Goal: Find specific page/section: Find specific page/section

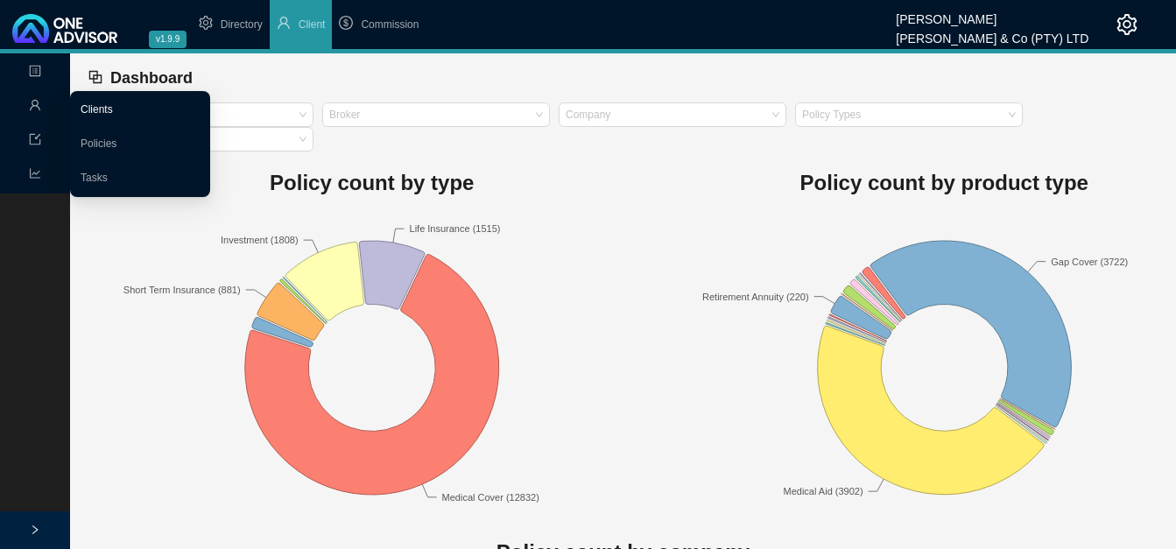
click at [96, 104] on link "Clients" at bounding box center [97, 109] width 32 height 12
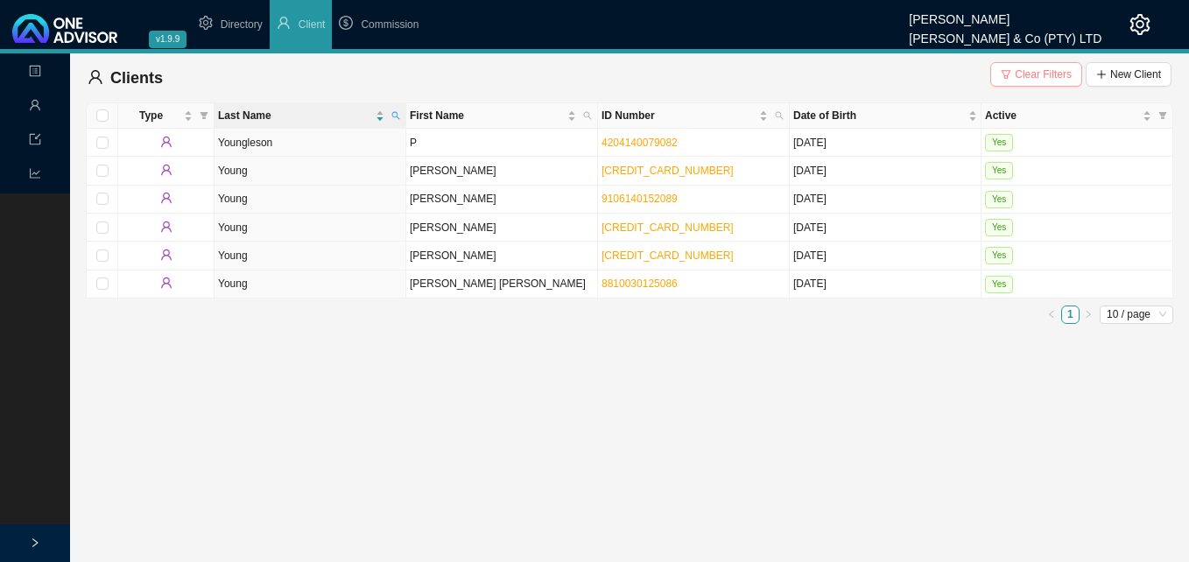
click at [1031, 74] on span "Clear Filters" at bounding box center [1043, 75] width 57 height 18
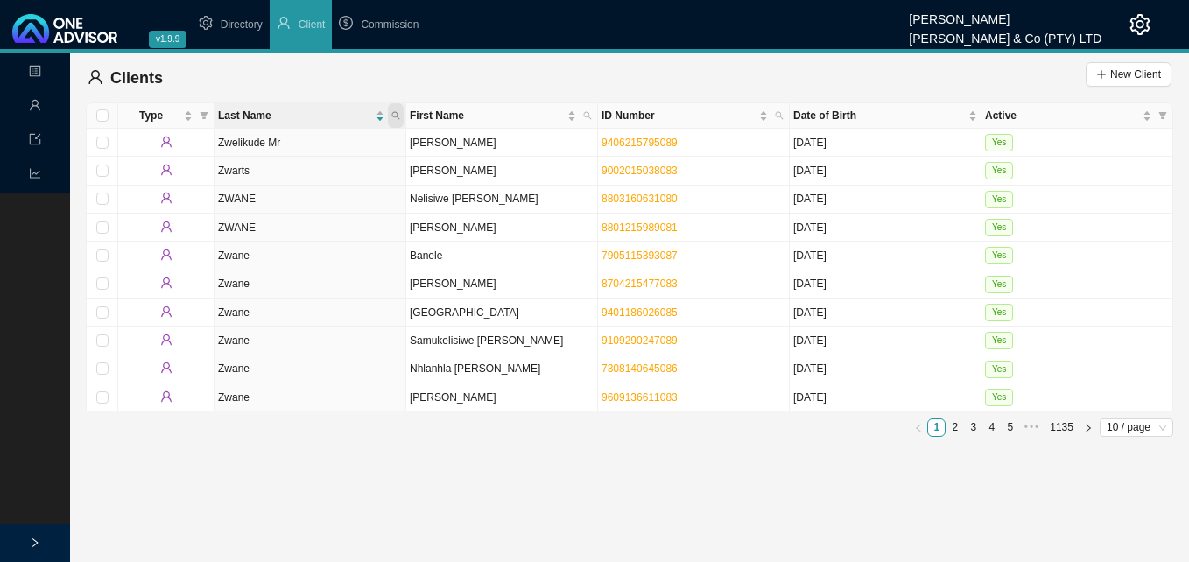
click at [399, 119] on icon "search" at bounding box center [396, 115] width 9 height 9
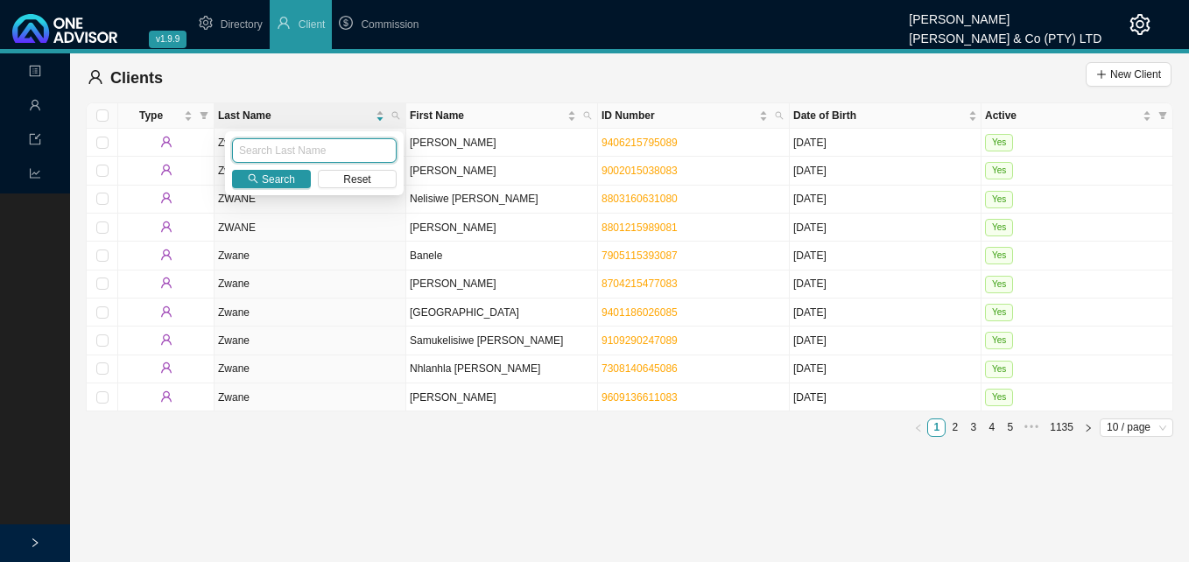
click at [326, 149] on input "text" at bounding box center [314, 150] width 165 height 25
type input "standing"
click at [279, 179] on span "Search" at bounding box center [278, 180] width 33 height 18
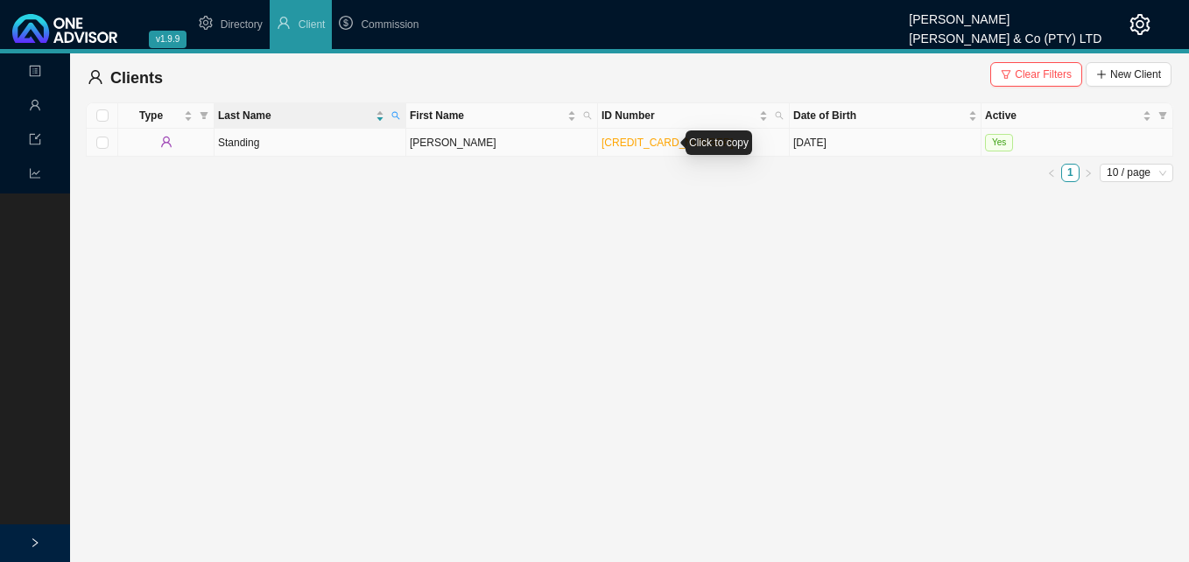
click at [618, 148] on link "[CREDIT_CARD_NUMBER]" at bounding box center [668, 143] width 132 height 12
click at [483, 151] on td "[PERSON_NAME]" at bounding box center [502, 143] width 192 height 28
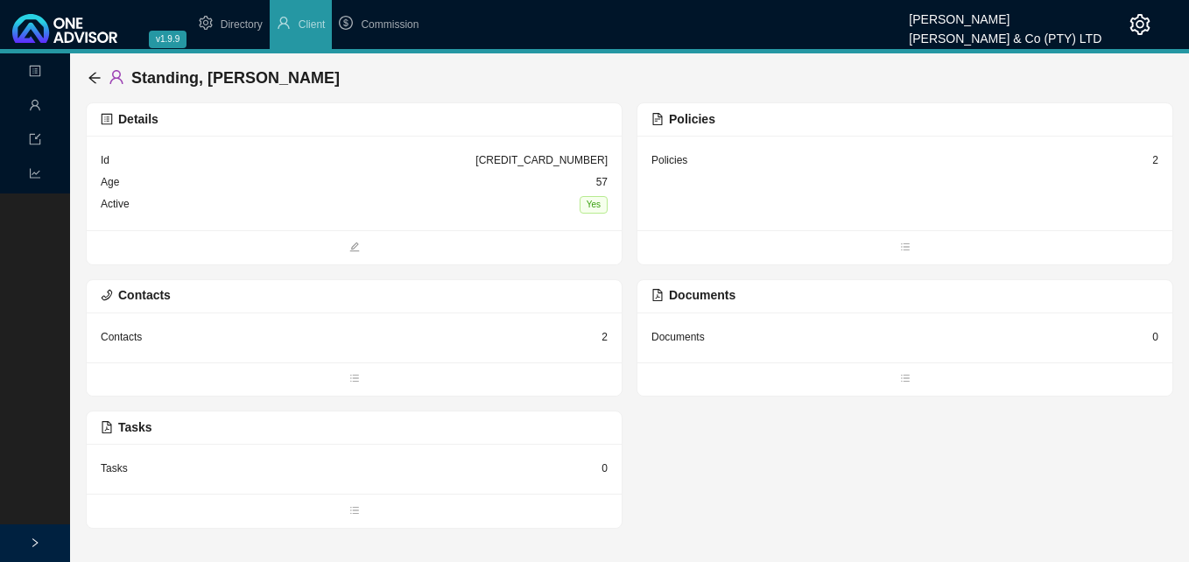
click at [1154, 158] on div "2" at bounding box center [1156, 161] width 6 height 18
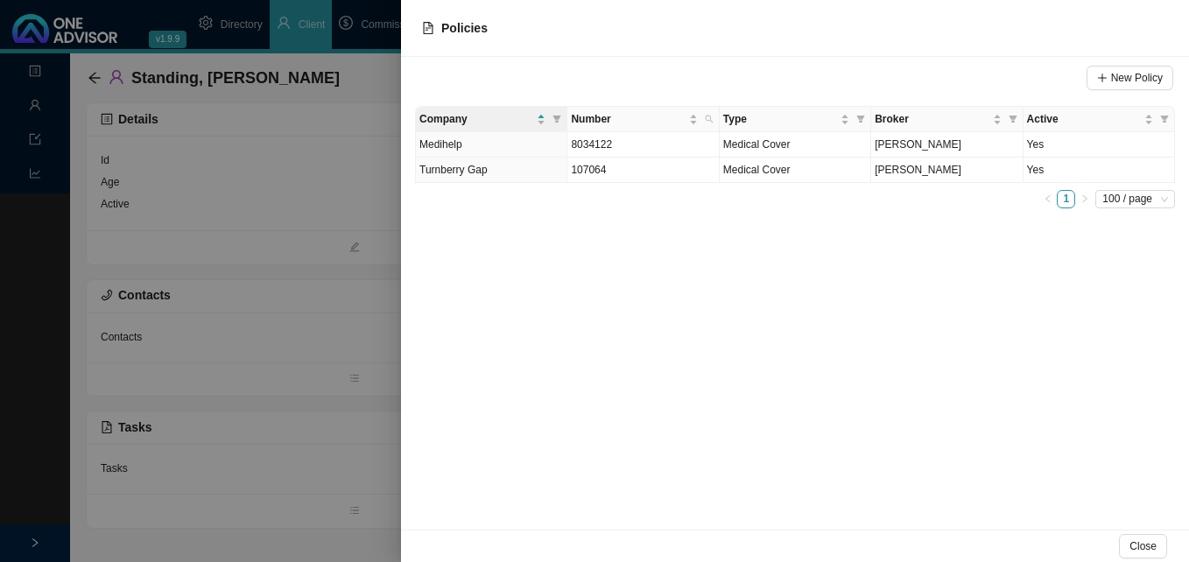
drag, startPoint x: 342, startPoint y: 173, endPoint x: 160, endPoint y: 124, distance: 188.7
click at [342, 173] on div at bounding box center [594, 281] width 1189 height 562
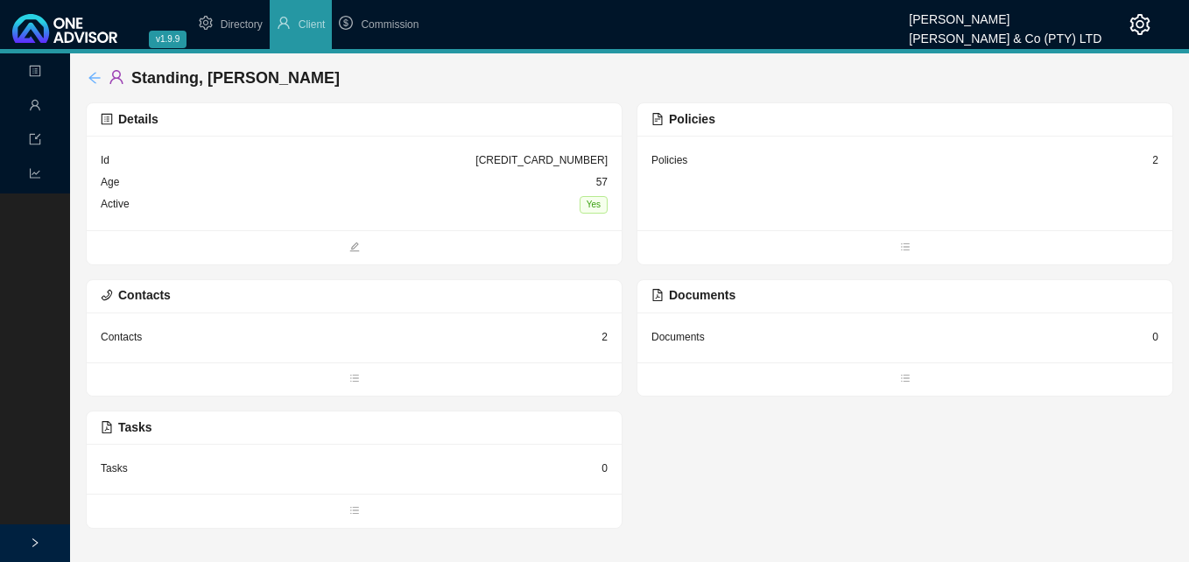
click at [88, 73] on icon "arrow-left" at bounding box center [95, 78] width 14 height 14
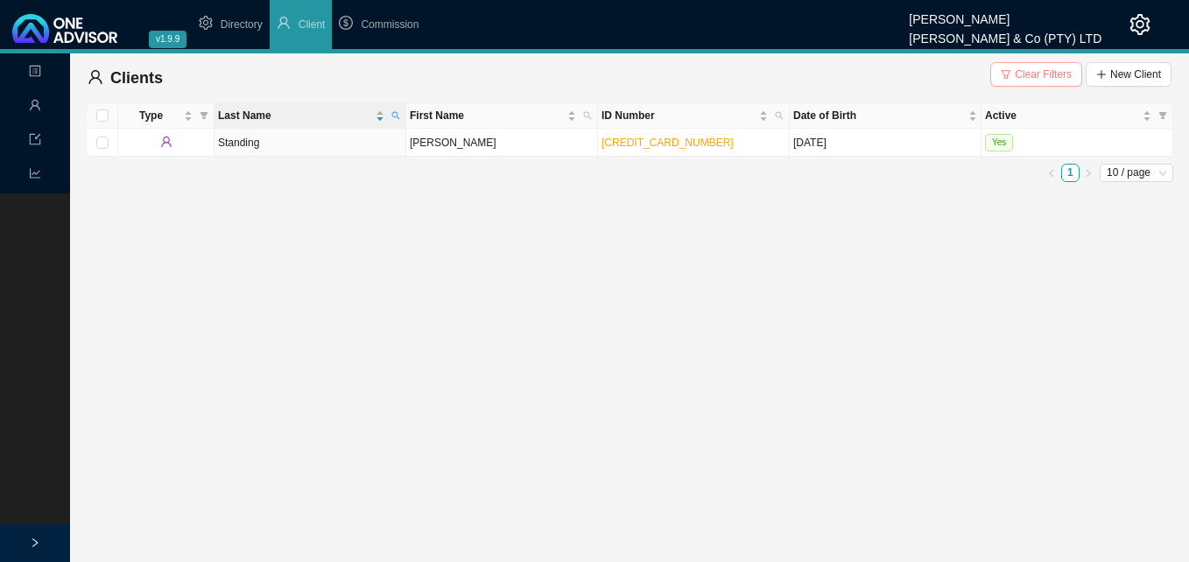
click at [1054, 72] on span "Clear Filters" at bounding box center [1043, 75] width 57 height 18
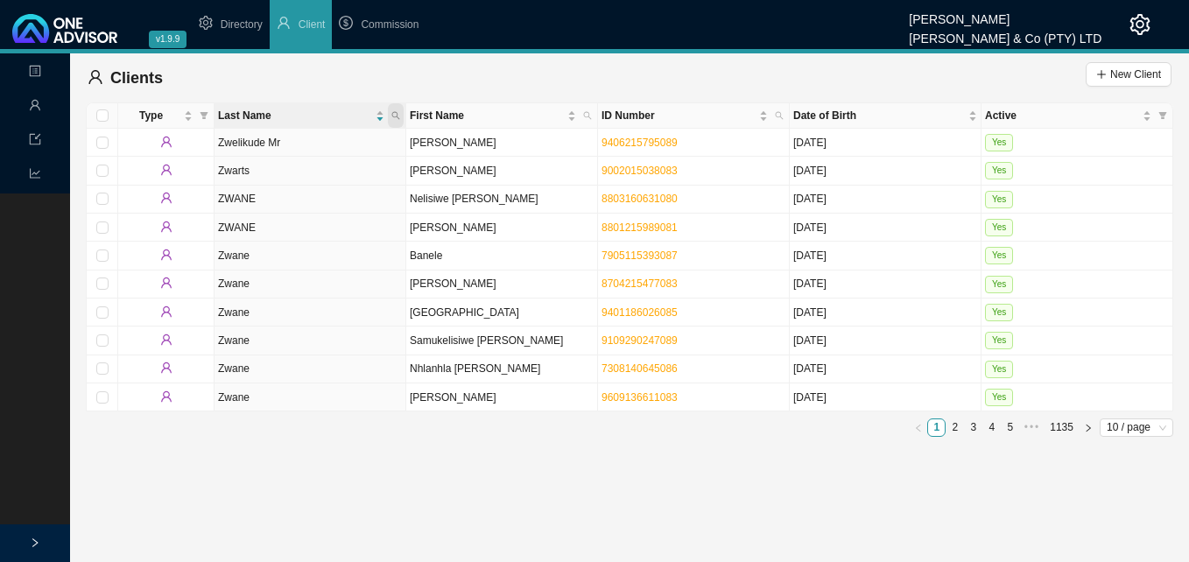
click at [392, 109] on span at bounding box center [396, 115] width 16 height 25
click at [328, 149] on input "text" at bounding box center [314, 150] width 165 height 25
type input "Vezazie"
click at [315, 315] on td "Zwane" at bounding box center [311, 313] width 192 height 28
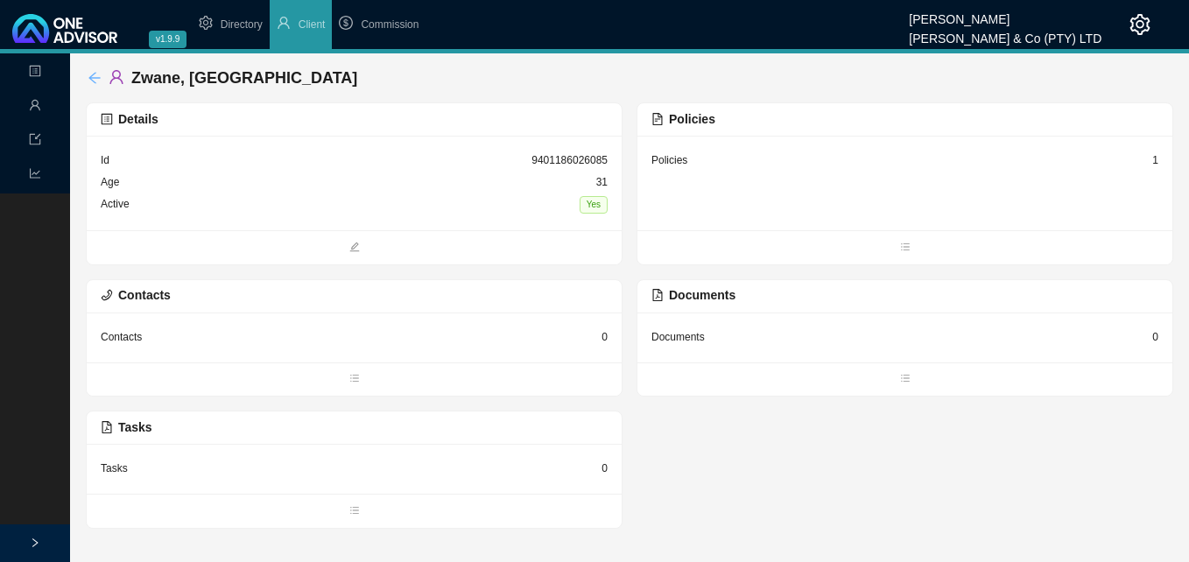
click at [93, 77] on icon "arrow-left" at bounding box center [95, 78] width 14 height 14
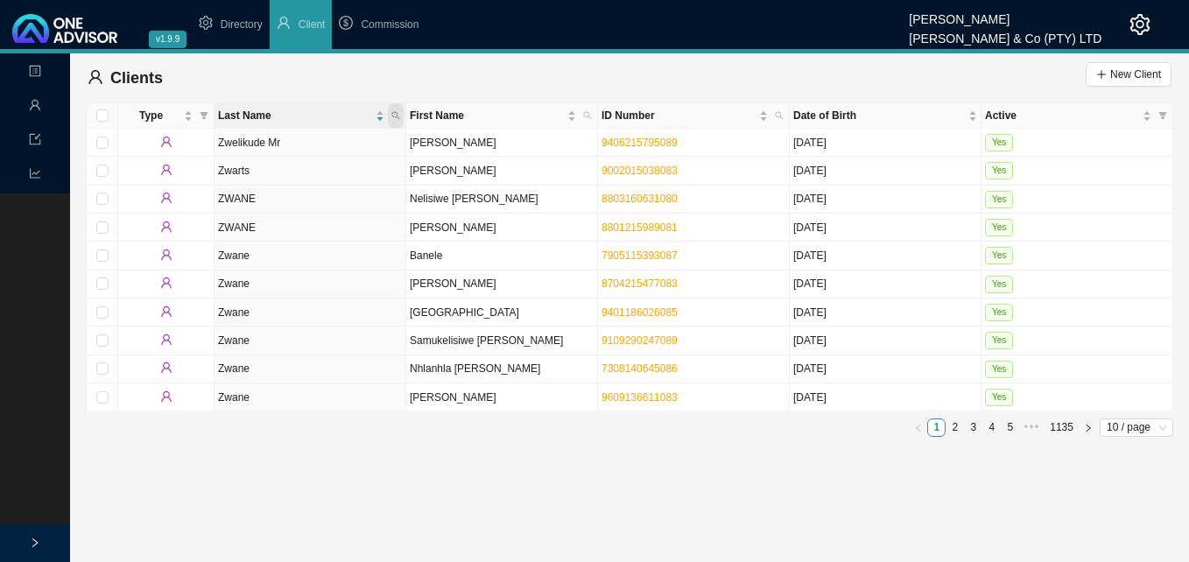
click at [399, 114] on icon "search" at bounding box center [396, 115] width 9 height 9
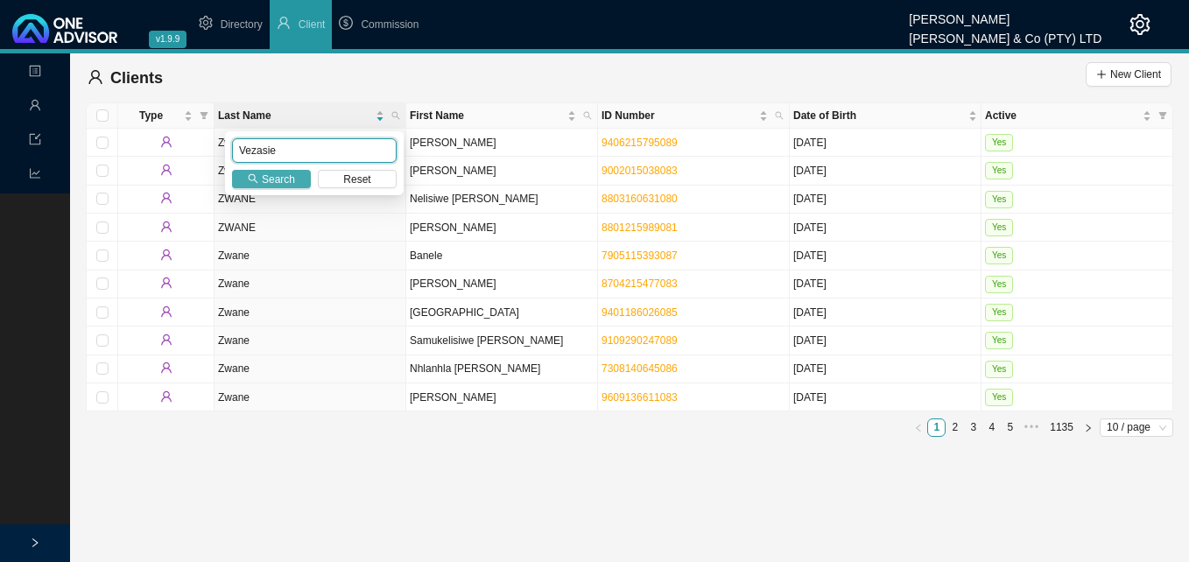
type input "Vezasie"
click at [268, 174] on span "Search" at bounding box center [278, 180] width 33 height 18
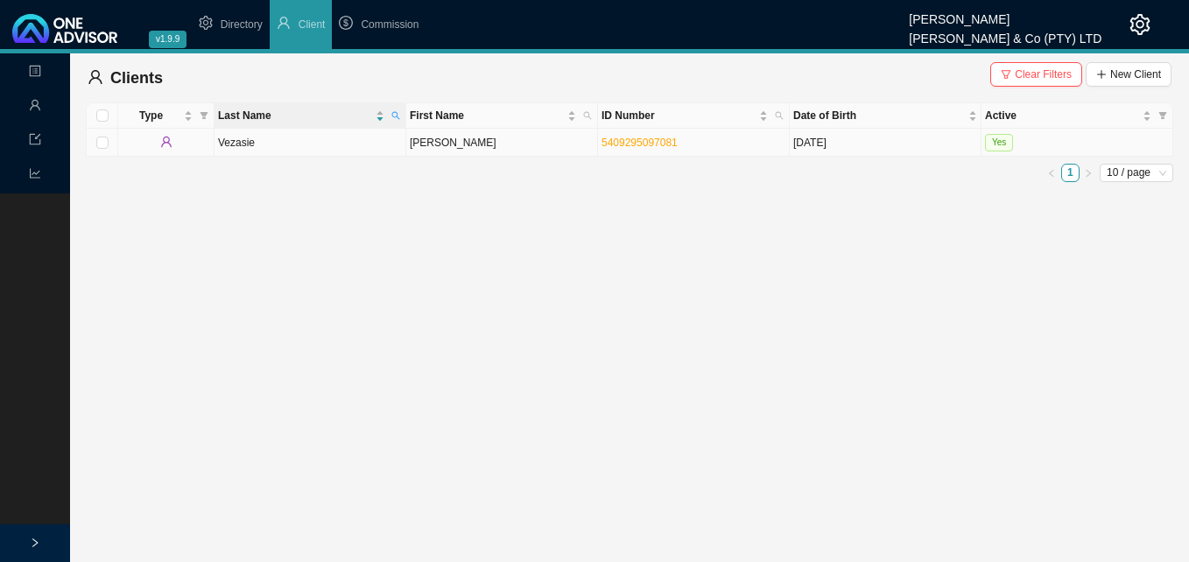
click at [439, 145] on td "[PERSON_NAME]" at bounding box center [502, 143] width 192 height 28
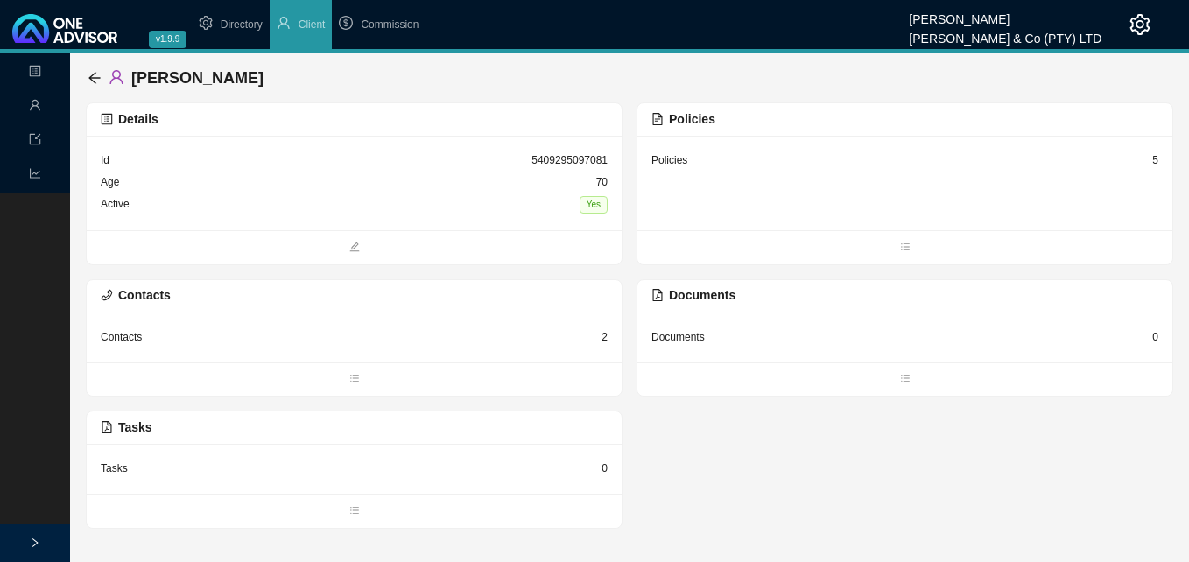
click at [1154, 158] on div "5" at bounding box center [1156, 161] width 6 height 18
